Goal: Information Seeking & Learning: Learn about a topic

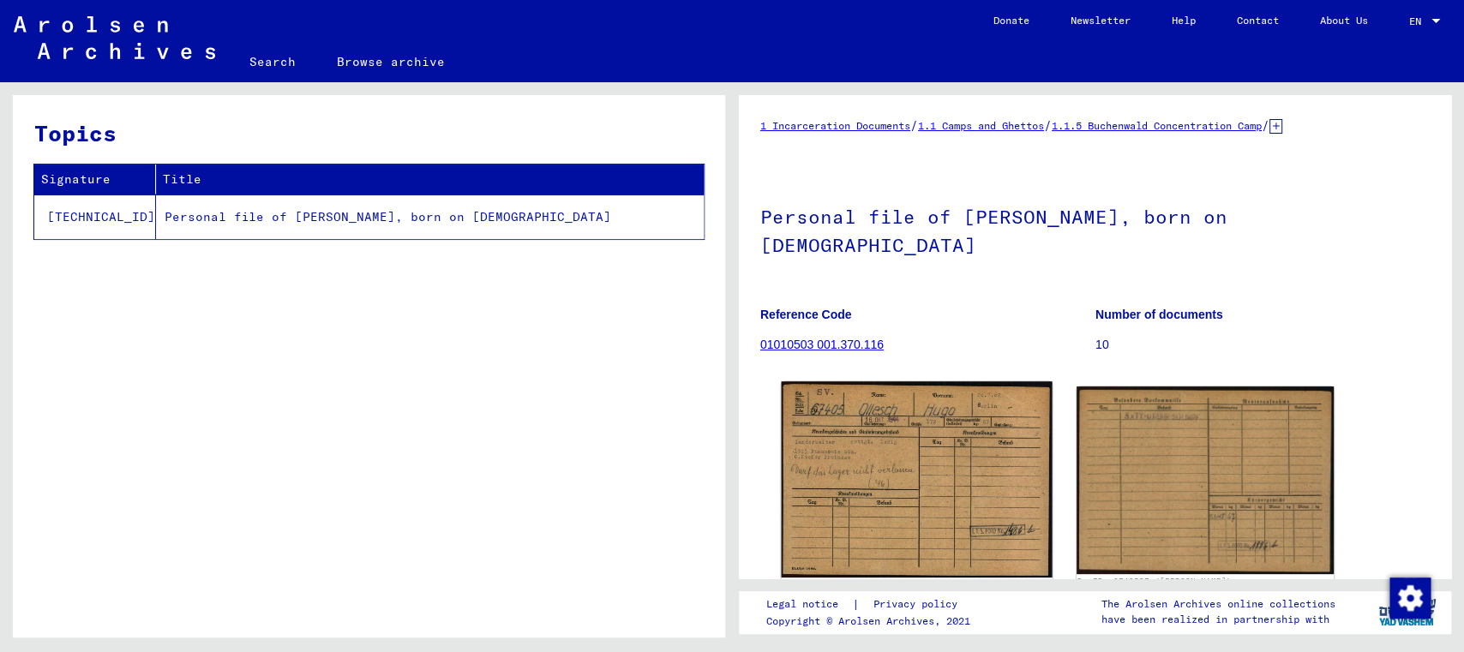
click at [891, 501] on img at bounding box center [916, 479] width 271 height 196
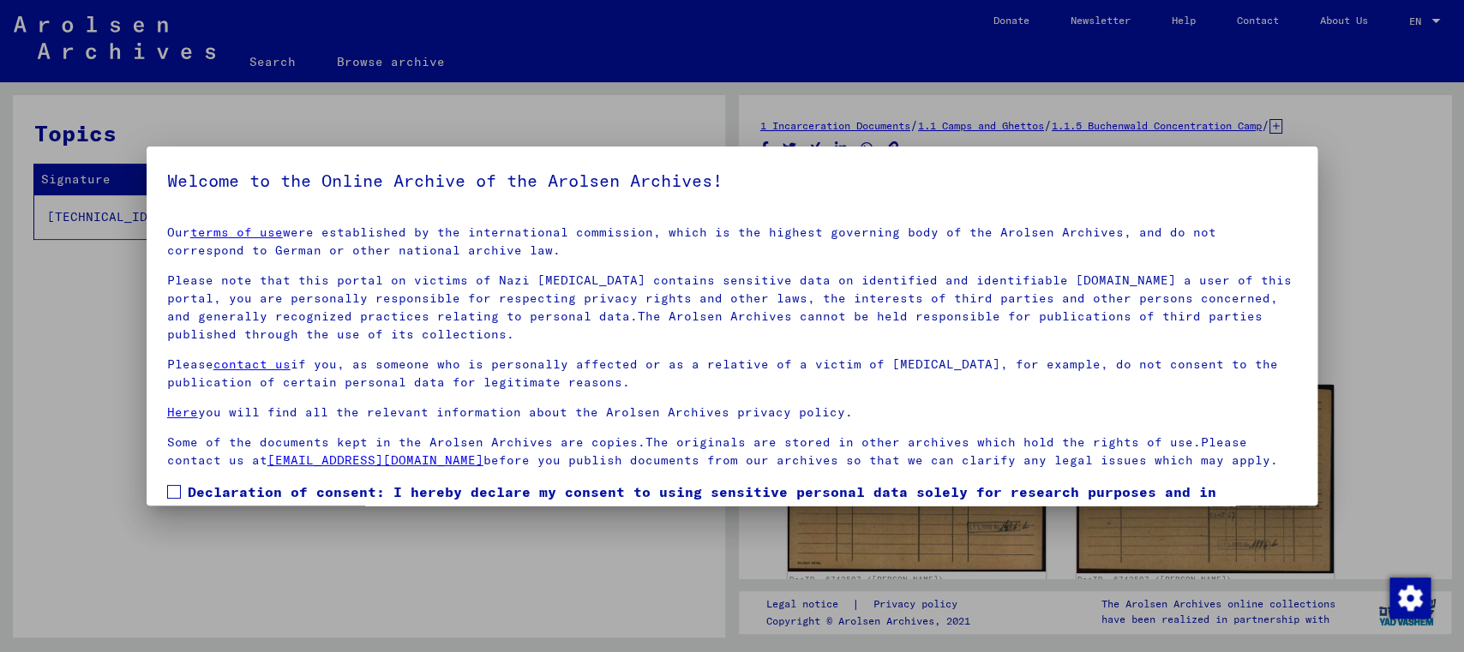
click at [177, 492] on span at bounding box center [174, 492] width 14 height 14
click at [639, 603] on div at bounding box center [732, 326] width 1464 height 652
click at [1449, 375] on div at bounding box center [732, 326] width 1464 height 652
click at [635, 144] on div at bounding box center [732, 326] width 1464 height 652
click at [903, 530] on div at bounding box center [732, 326] width 1464 height 652
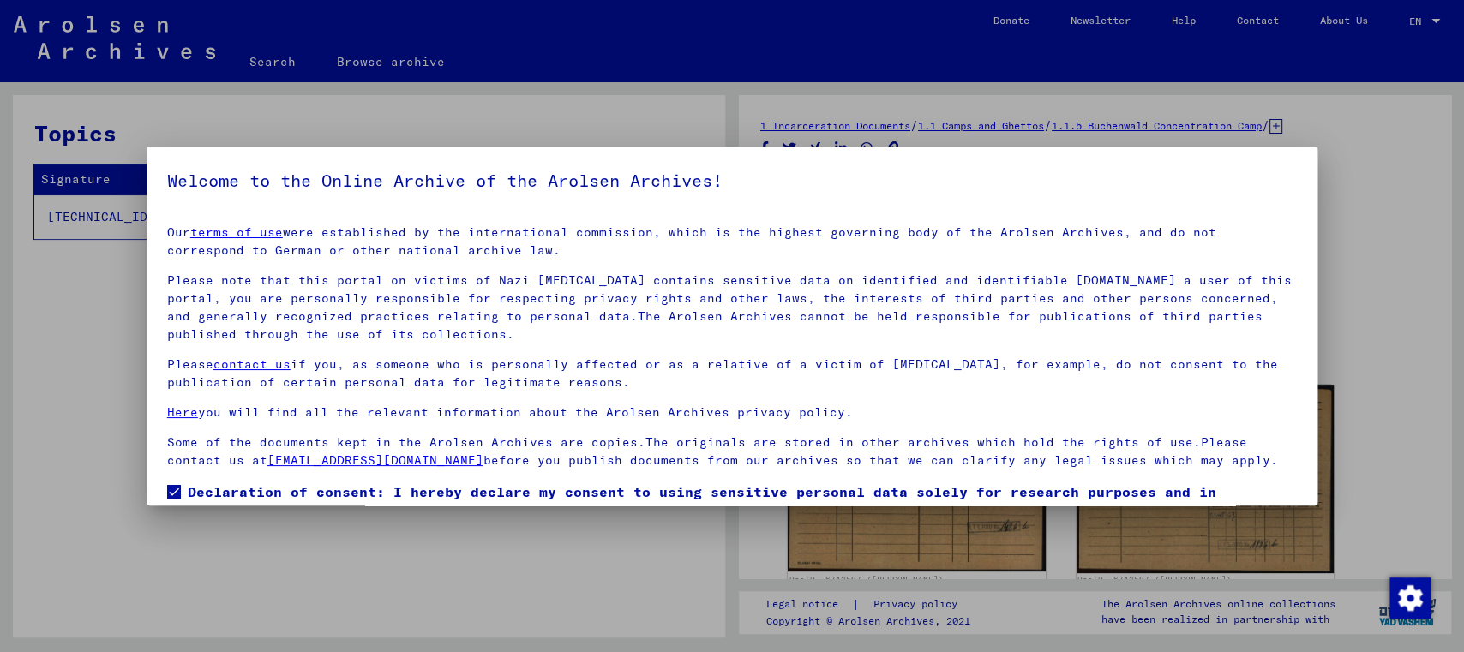
click at [462, 592] on div at bounding box center [732, 326] width 1464 height 652
click at [52, 376] on div at bounding box center [732, 326] width 1464 height 652
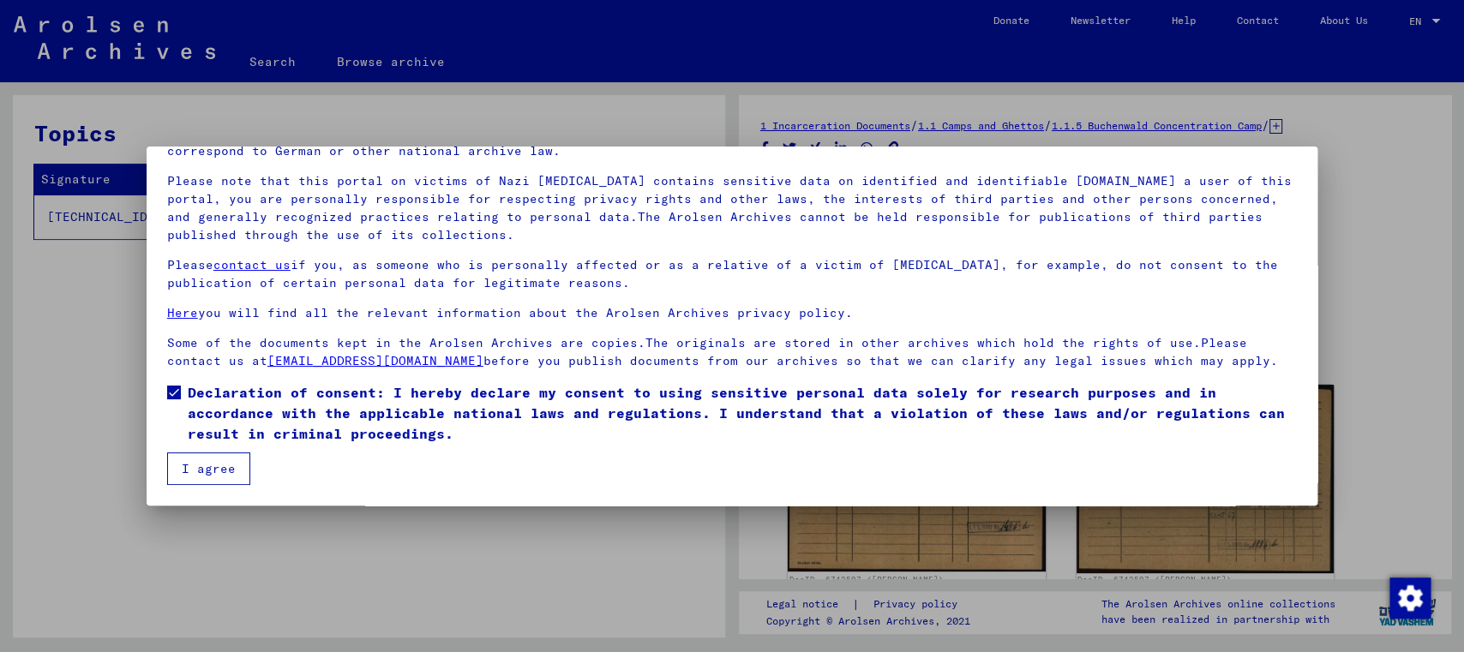
click at [228, 463] on button "I agree" at bounding box center [208, 469] width 83 height 33
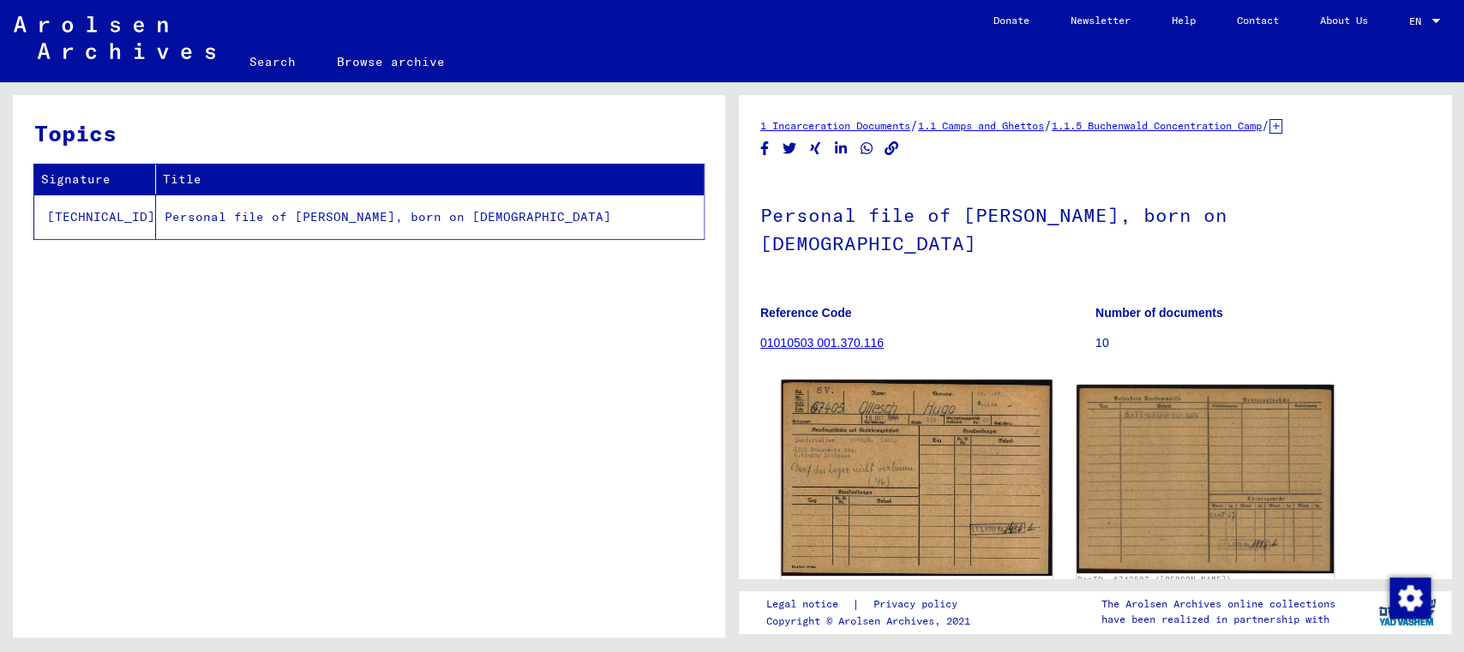
click at [888, 502] on img at bounding box center [916, 478] width 271 height 196
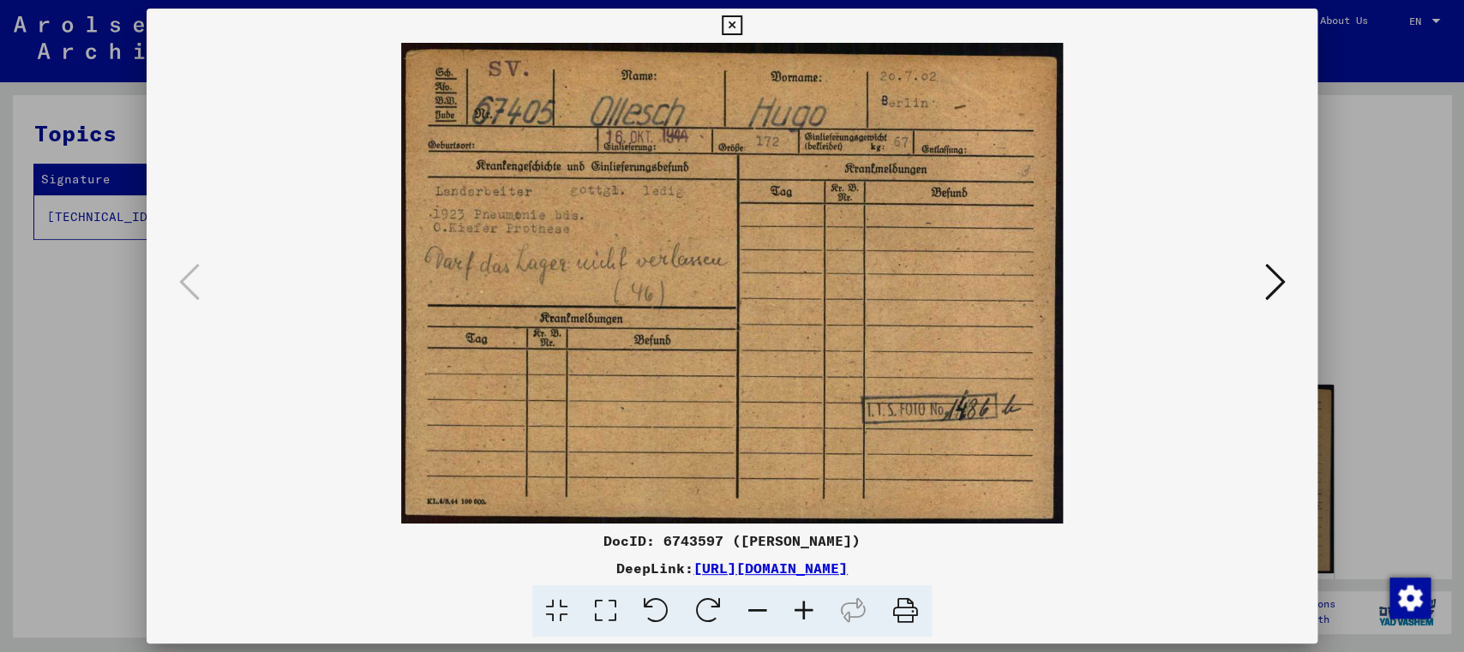
click at [1272, 291] on icon at bounding box center [1274, 281] width 21 height 41
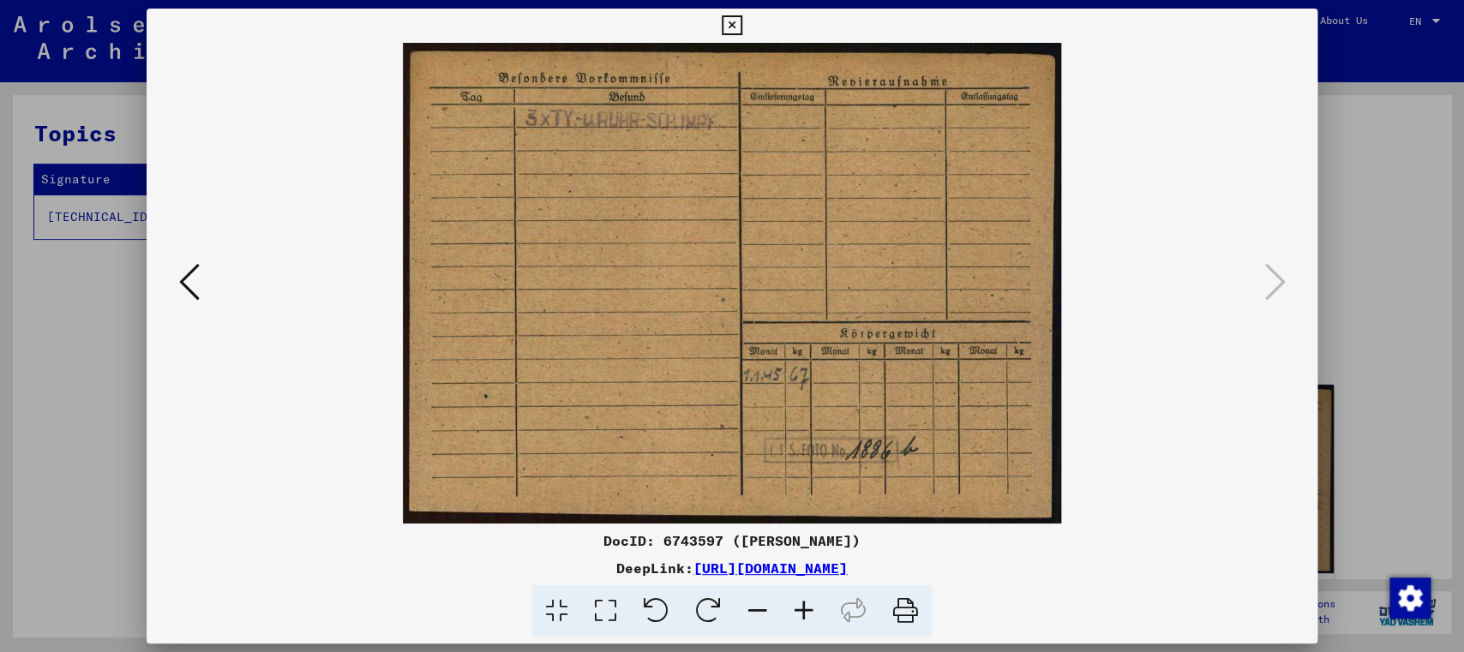
click at [741, 24] on icon at bounding box center [732, 25] width 20 height 21
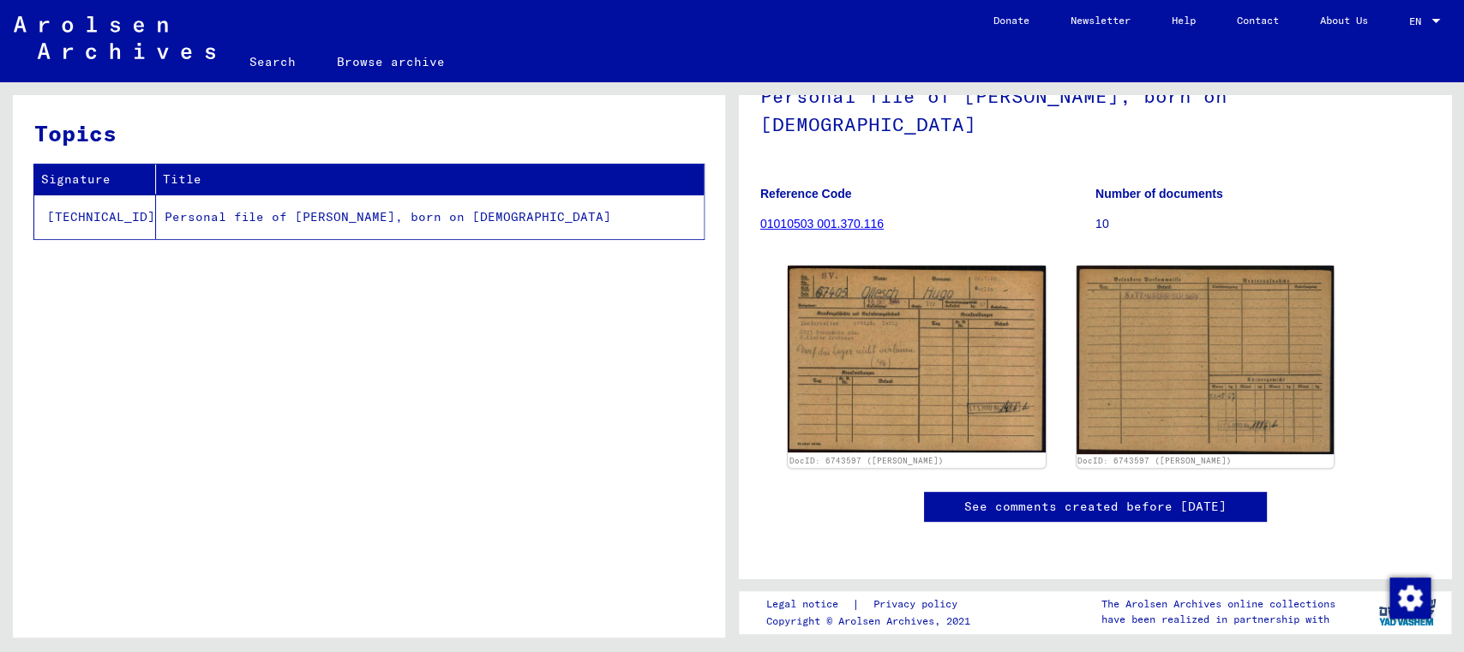
scroll to position [0, 0]
